Goal: Unclear

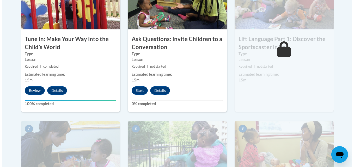
scroll to position [337, 0]
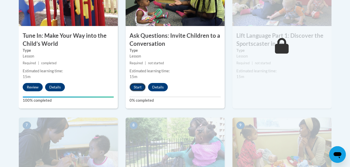
click at [134, 88] on button "Start" at bounding box center [138, 87] width 16 height 8
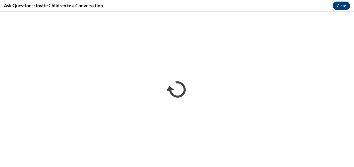
scroll to position [0, 0]
click at [339, 5] on button "Close" at bounding box center [341, 6] width 17 height 8
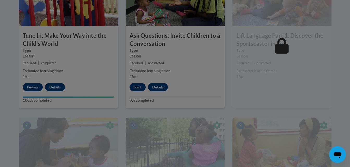
click at [184, 94] on div at bounding box center [175, 83] width 350 height 167
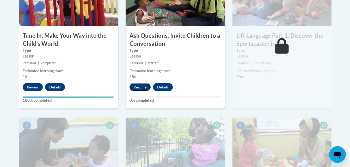
click at [141, 87] on button "Resume" at bounding box center [140, 87] width 21 height 8
